Goal: Check status: Check status

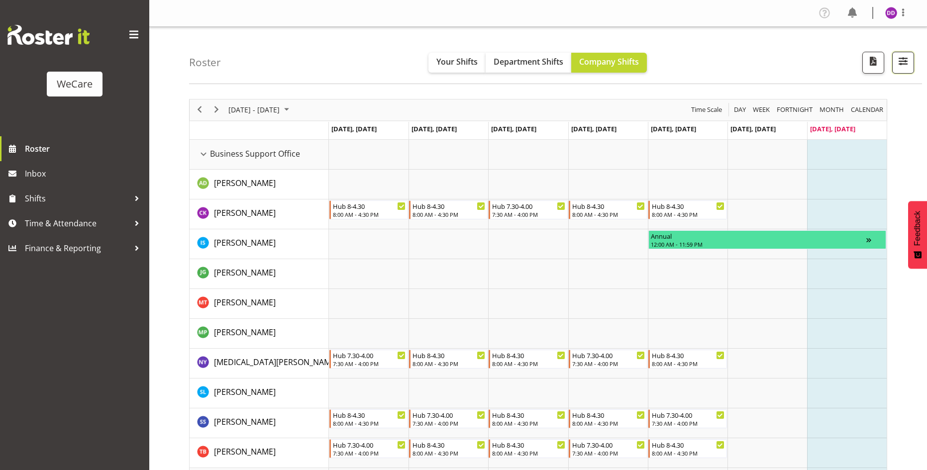
click at [909, 59] on span "button" at bounding box center [903, 61] width 13 height 13
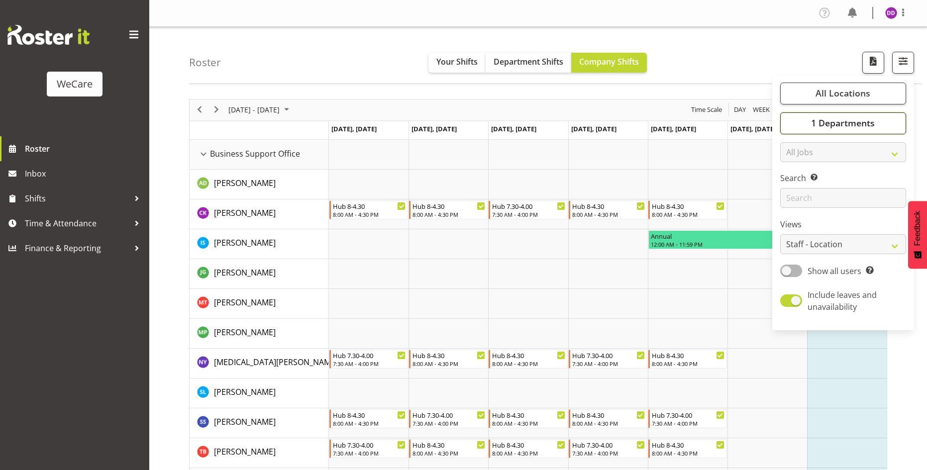
click at [869, 126] on span "1 Departments" at bounding box center [843, 123] width 64 height 12
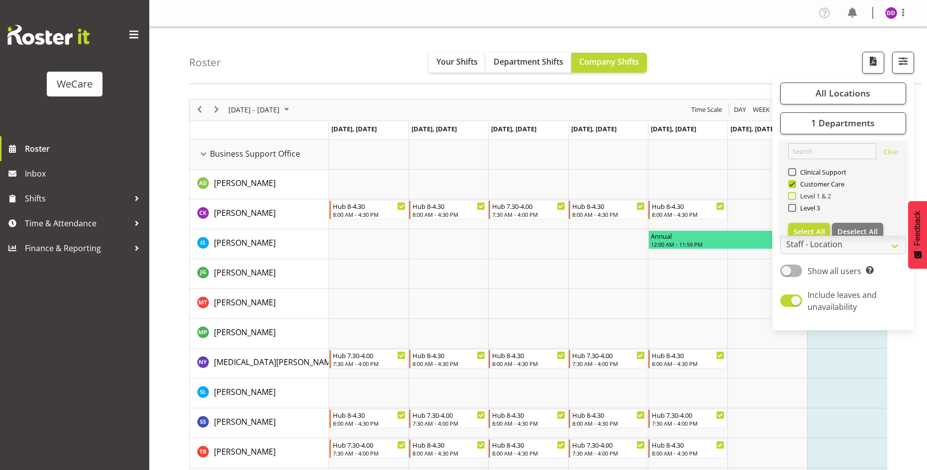
drag, startPoint x: 826, startPoint y: 183, endPoint x: 824, endPoint y: 196, distance: 13.0
click at [826, 184] on span "Customer Care" at bounding box center [820, 184] width 49 height 8
click at [795, 184] on input "Customer Care" at bounding box center [791, 184] width 6 height 6
checkbox input "false"
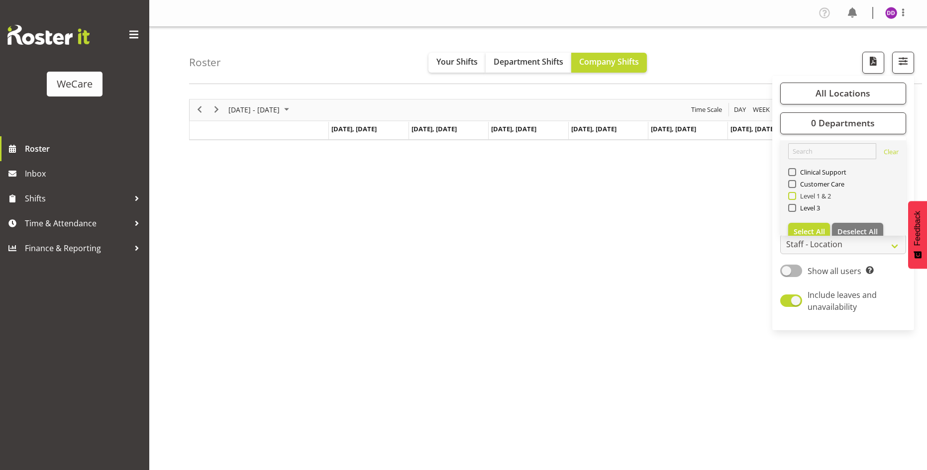
click at [824, 196] on span "Level 1 & 2" at bounding box center [813, 196] width 35 height 8
click at [795, 196] on input "Level 1 & 2" at bounding box center [791, 196] width 6 height 6
checkbox input "true"
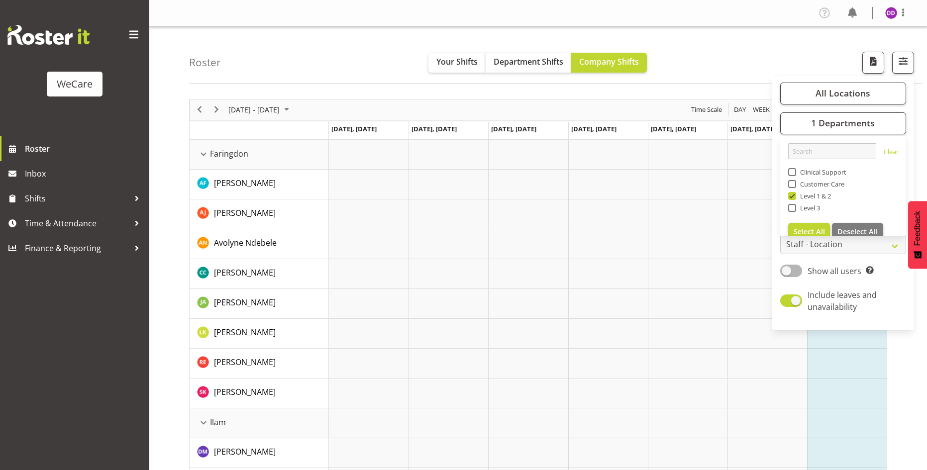
click at [327, 35] on div "Roster Your Shifts Department Shifts Company Shifts All Locations Clear Busines…" at bounding box center [555, 55] width 733 height 57
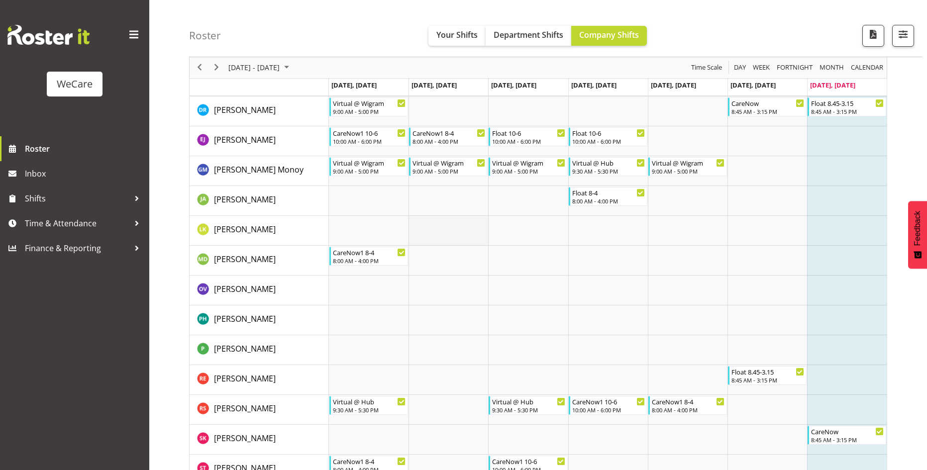
scroll to position [1548, 0]
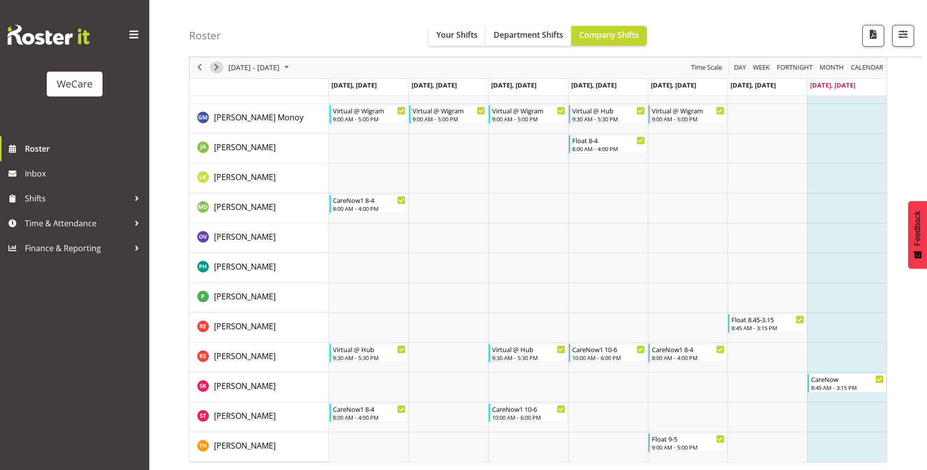
click at [214, 69] on span "Next" at bounding box center [217, 68] width 12 height 12
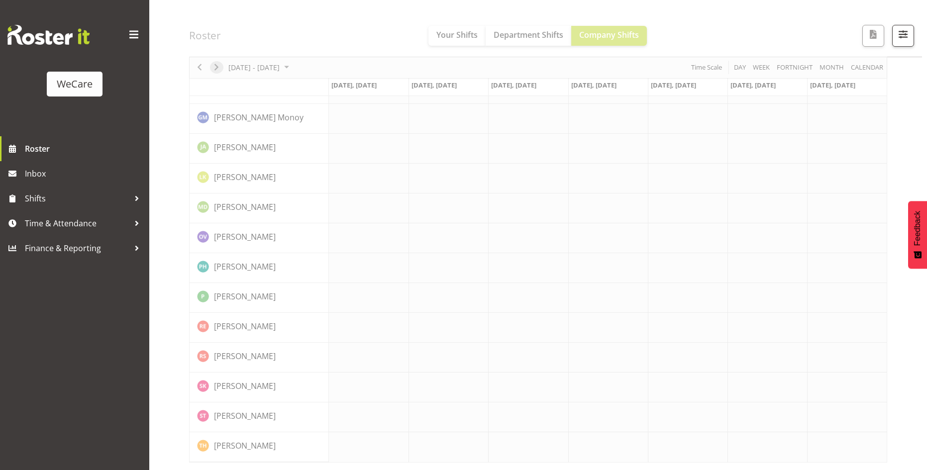
scroll to position [1529, 0]
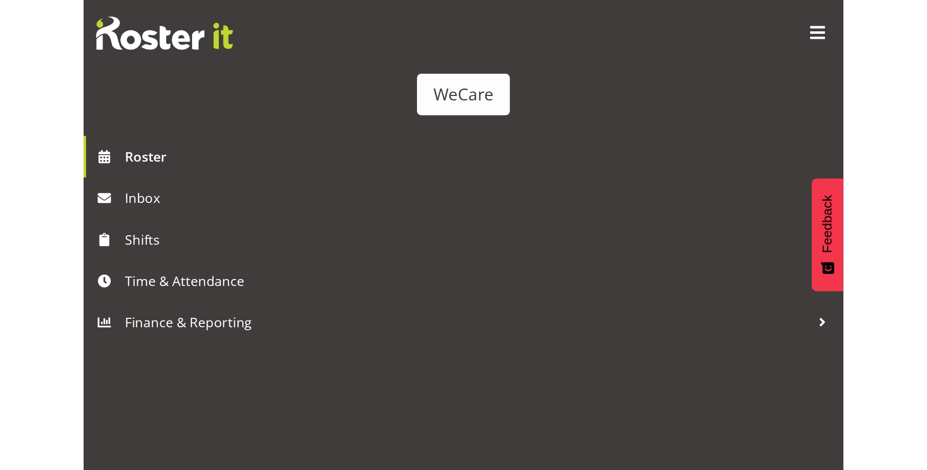
scroll to position [1529, 0]
